Goal: Task Accomplishment & Management: Use online tool/utility

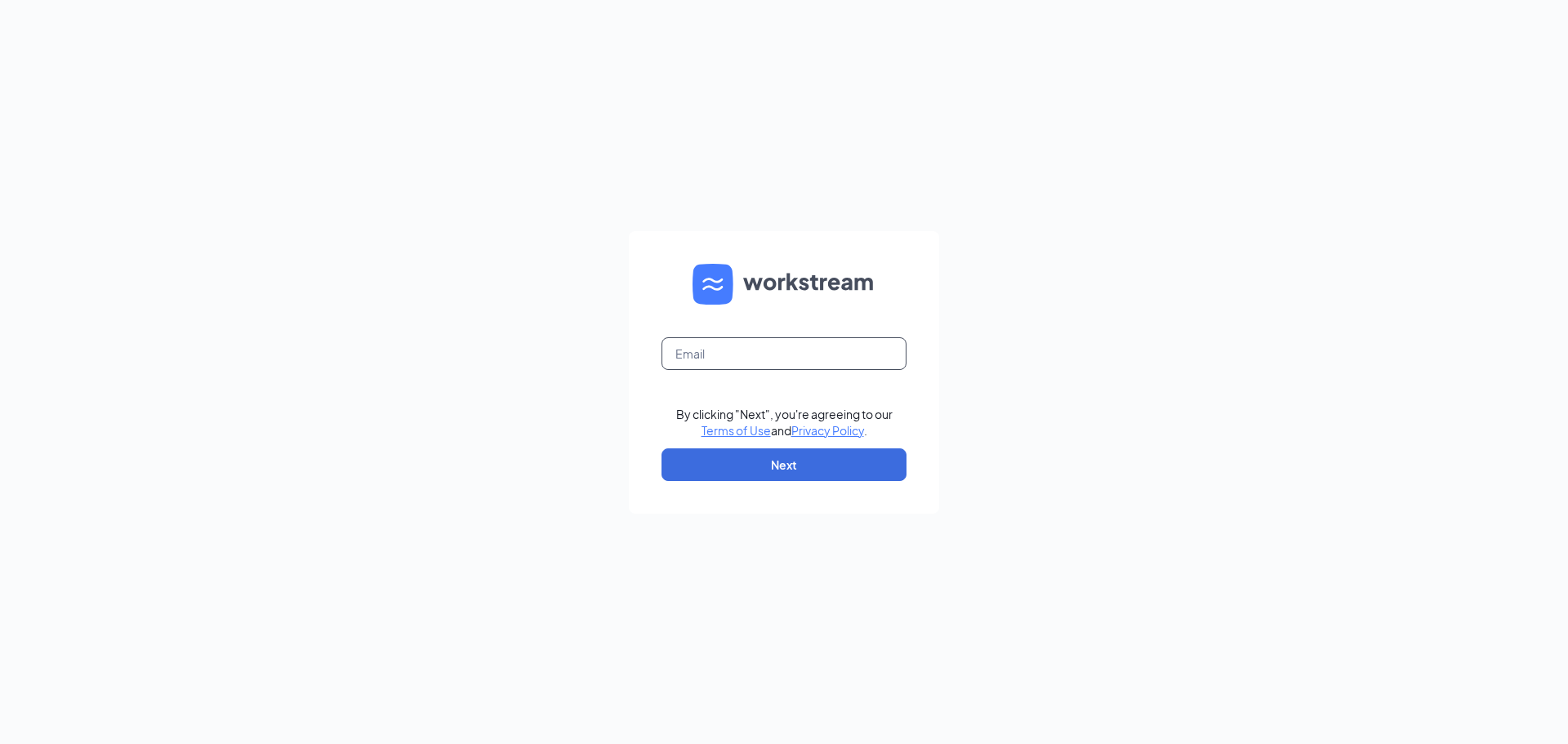
click at [725, 351] on input "text" at bounding box center [784, 353] width 245 height 32
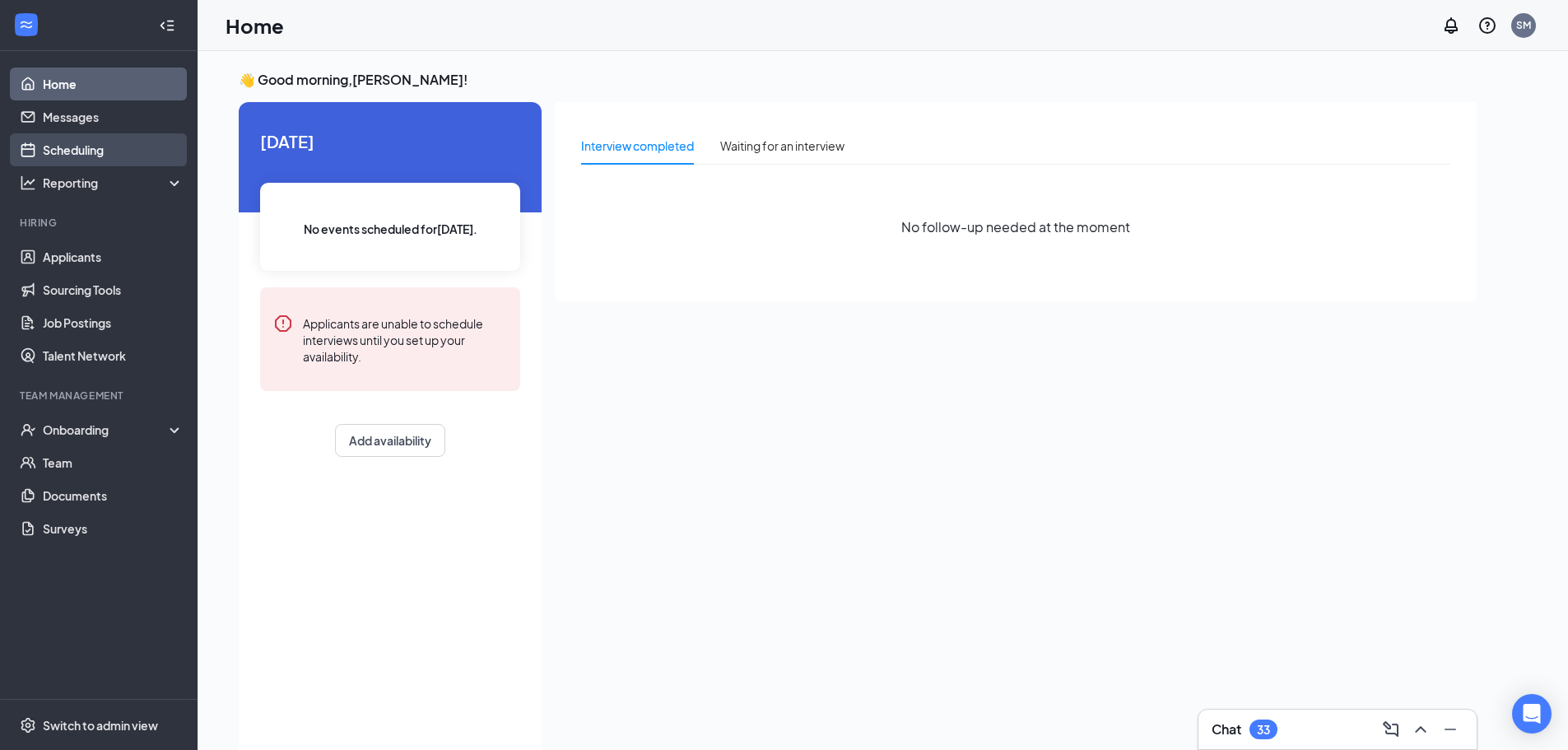
click at [84, 150] on link "Scheduling" at bounding box center [112, 149] width 140 height 33
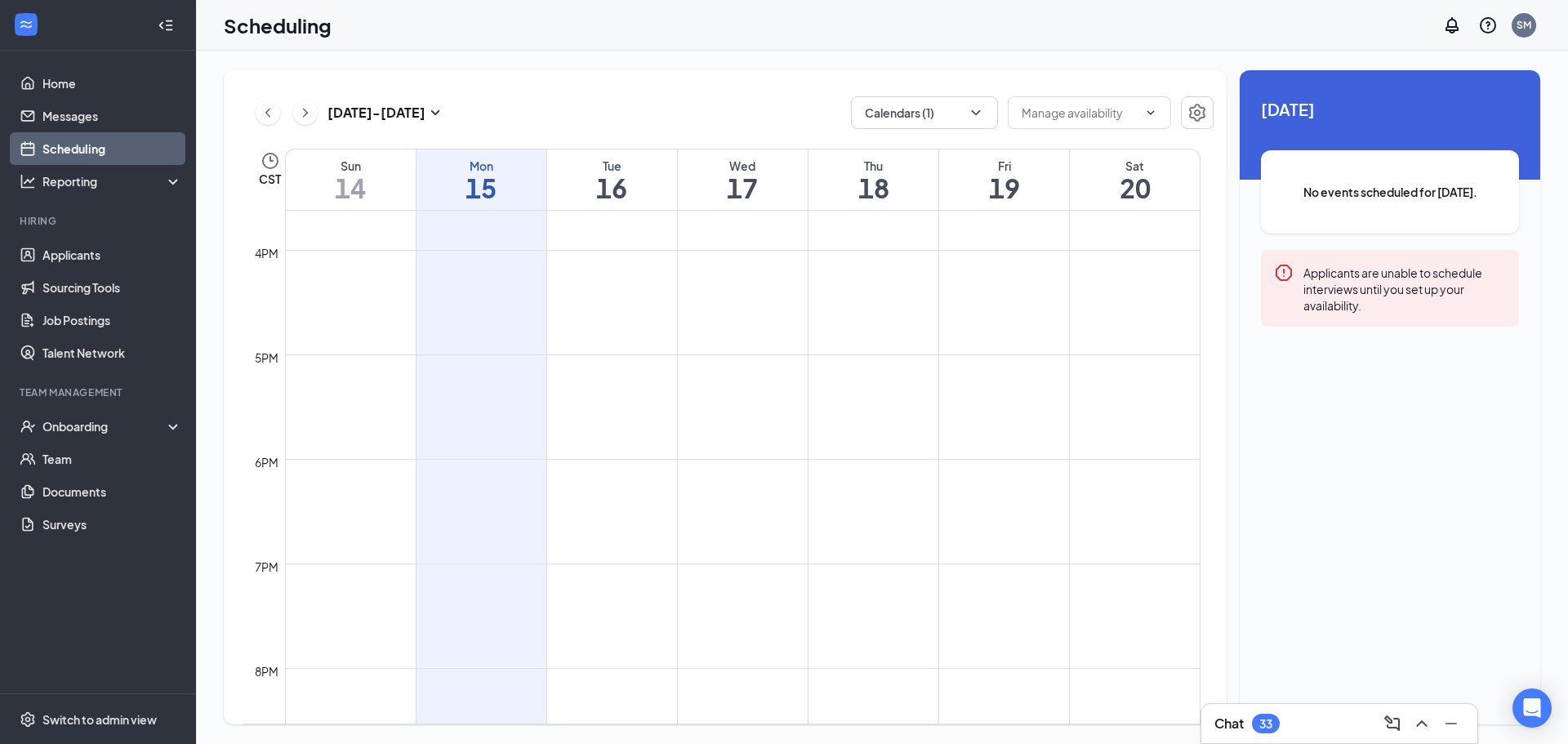
scroll to position [1995, 0]
